Goal: Check status: Check status

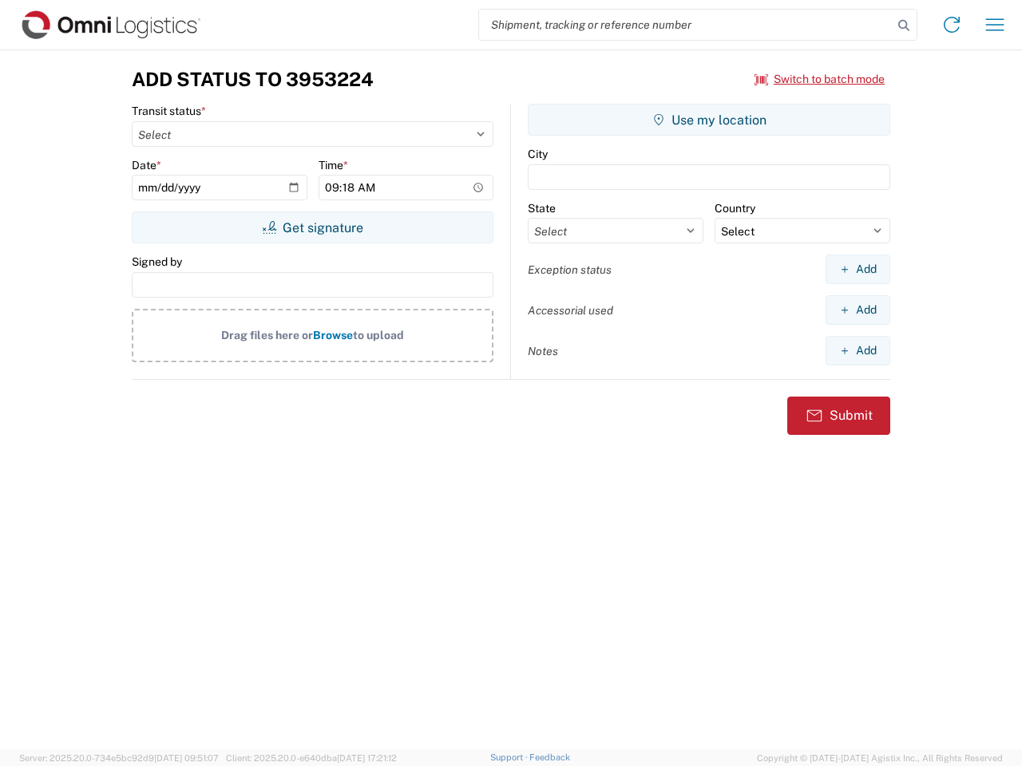
click at [686, 25] on input "search" at bounding box center [686, 25] width 414 height 30
click at [904, 26] on icon at bounding box center [903, 25] width 22 height 22
click at [952, 25] on icon at bounding box center [952, 25] width 26 height 26
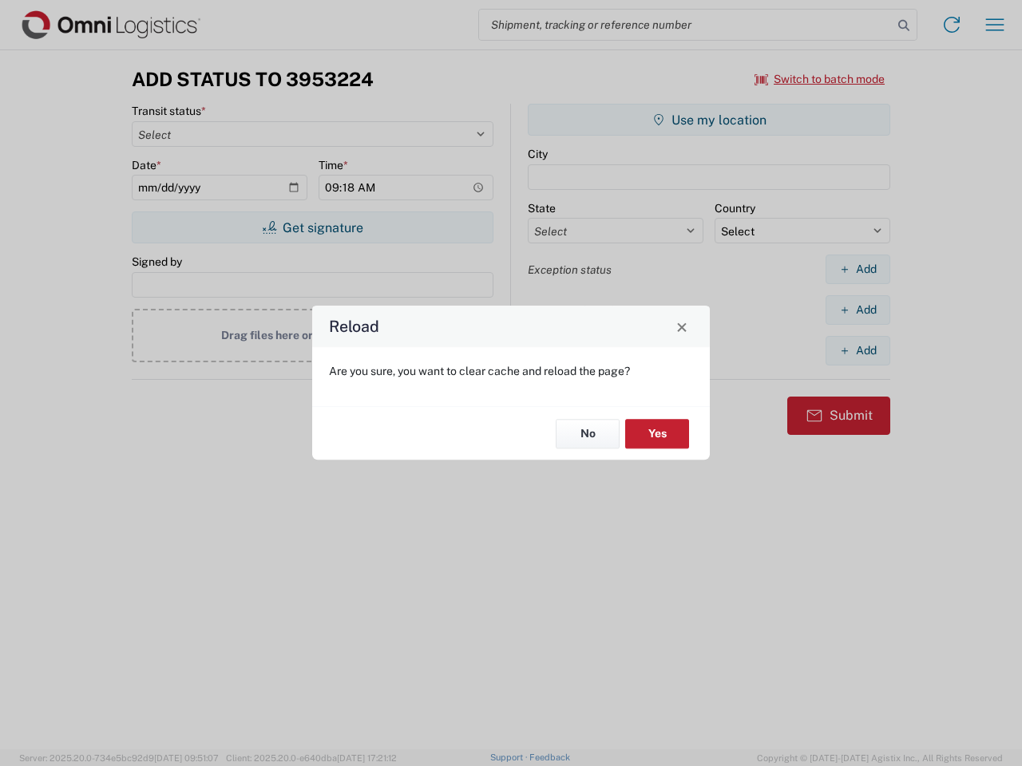
click at [820, 79] on div "Reload Are you sure, you want to clear cache and reload the page? No Yes" at bounding box center [511, 383] width 1022 height 766
click at [312, 228] on div "Reload Are you sure, you want to clear cache and reload the page? No Yes" at bounding box center [511, 383] width 1022 height 766
click at [709, 120] on div "Reload Are you sure, you want to clear cache and reload the page? No Yes" at bounding box center [511, 383] width 1022 height 766
click at [857, 269] on div "Reload Are you sure, you want to clear cache and reload the page? No Yes" at bounding box center [511, 383] width 1022 height 766
click at [857, 310] on div "Reload Are you sure, you want to clear cache and reload the page? No Yes" at bounding box center [511, 383] width 1022 height 766
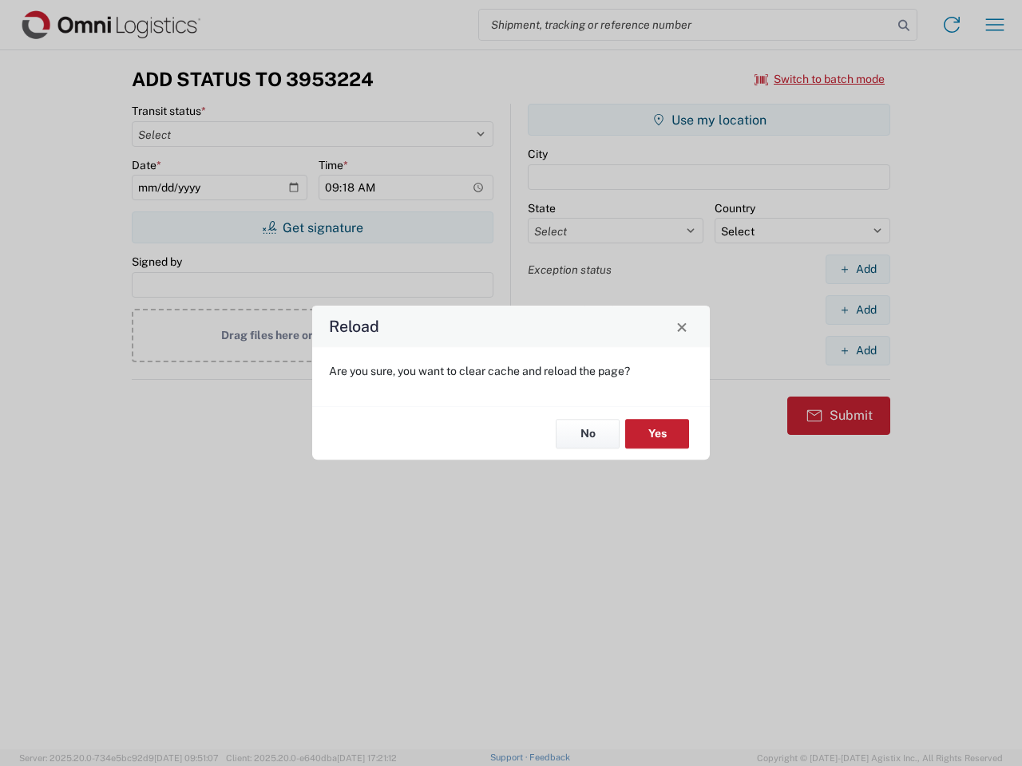
click at [857, 350] on div "Reload Are you sure, you want to clear cache and reload the page? No Yes" at bounding box center [511, 383] width 1022 height 766
